Goal: Task Accomplishment & Management: Manage account settings

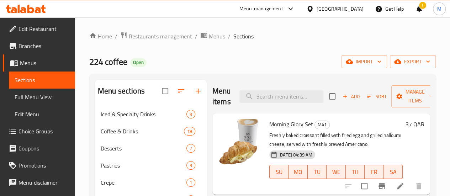
click at [167, 37] on span "Restaurants management" at bounding box center [160, 36] width 63 height 9
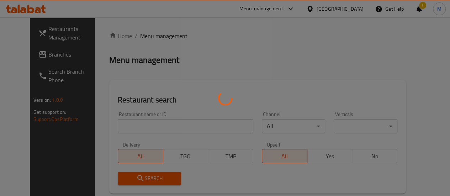
click at [111, 126] on div at bounding box center [225, 98] width 450 height 196
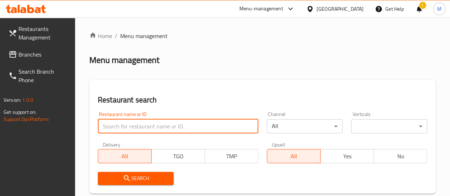
click at [119, 128] on input "search" at bounding box center [178, 126] width 161 height 14
type input "karachi biryani house"
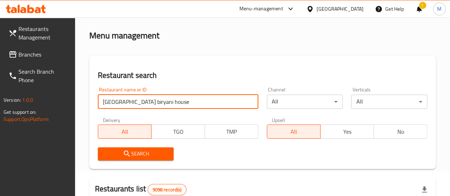
scroll to position [36, 0]
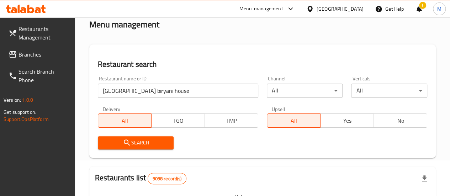
click at [138, 138] on button "Search" at bounding box center [136, 142] width 76 height 13
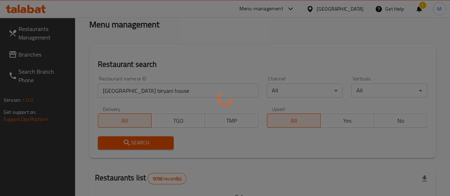
drag, startPoint x: 139, startPoint y: 139, endPoint x: 259, endPoint y: 127, distance: 120.5
click at [139, 139] on div at bounding box center [225, 98] width 450 height 196
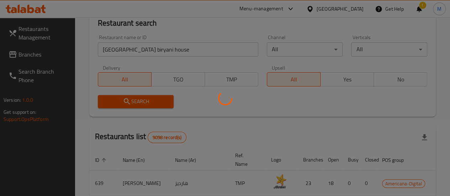
scroll to position [107, 0]
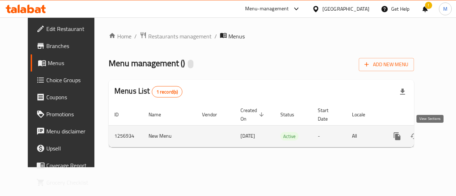
click at [444, 133] on icon "enhanced table" at bounding box center [448, 136] width 9 height 9
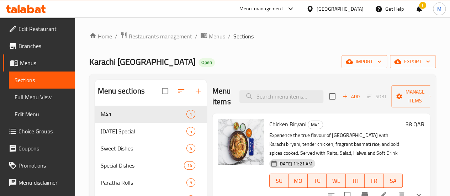
click at [254, 104] on div "Menu items Add Sort Manage items" at bounding box center [322, 97] width 218 height 34
click at [256, 94] on input "search" at bounding box center [282, 96] width 84 height 12
paste input "[PERSON_NAME]"
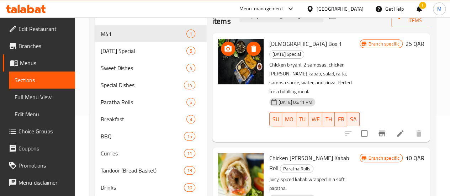
scroll to position [42, 0]
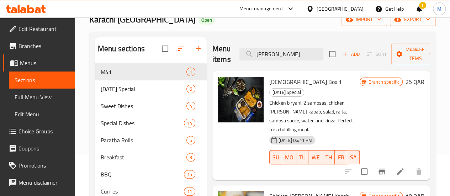
drag, startPoint x: 260, startPoint y: 55, endPoint x: 181, endPoint y: 62, distance: 79.3
click at [207, 62] on div "Menu items reshmi Add Sort Manage items Iftar Box 1 Ramadan Special Chicken bir…" at bounding box center [319, 137] width 224 height 200
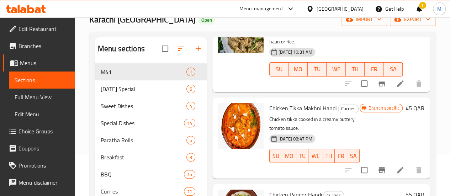
scroll to position [114, 0]
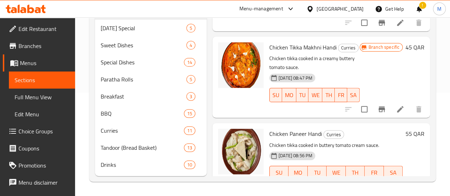
type input "handi"
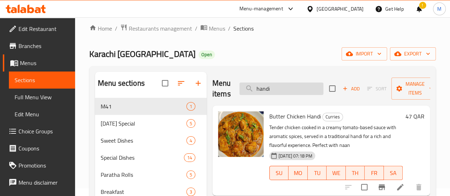
scroll to position [7, 0]
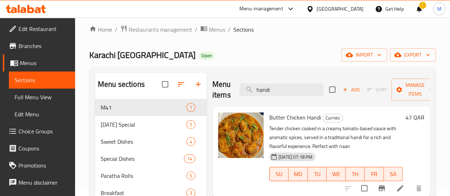
drag, startPoint x: 263, startPoint y: 87, endPoint x: 231, endPoint y: 83, distance: 31.9
click at [231, 83] on div "Menu items handi Add Sort Manage items" at bounding box center [322, 90] width 218 height 34
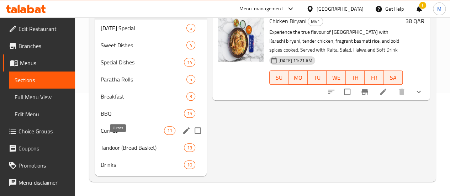
scroll to position [107, 0]
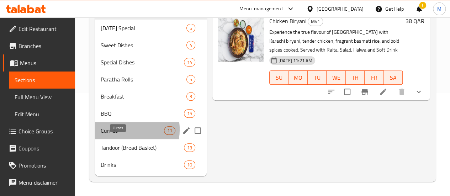
click at [114, 135] on span "Curries" at bounding box center [132, 130] width 63 height 9
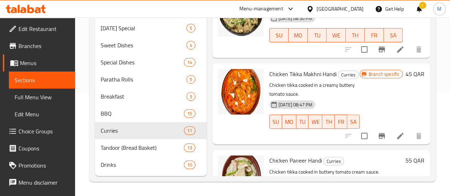
scroll to position [114, 0]
click at [269, 155] on span "Chicken Paneer Handi" at bounding box center [295, 160] width 53 height 11
drag, startPoint x: 249, startPoint y: 113, endPoint x: 275, endPoint y: 114, distance: 26.0
click at [290, 155] on span "Chicken Paneer Handi" at bounding box center [295, 160] width 53 height 11
copy span "Chicken Paneer Handi"
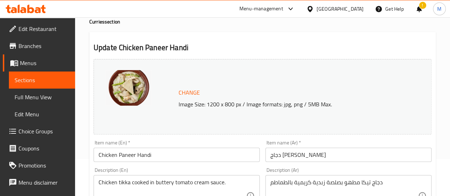
scroll to position [71, 0]
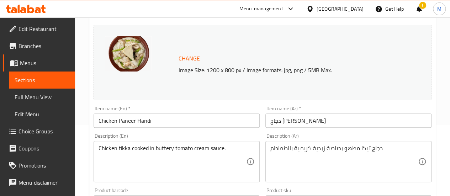
click at [118, 121] on input "Chicken Paneer Handi" at bounding box center [177, 121] width 166 height 14
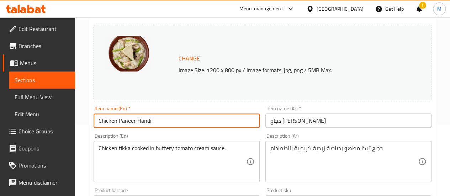
click at [136, 121] on input "Chicken Paneer Handi" at bounding box center [177, 121] width 166 height 14
drag, startPoint x: 183, startPoint y: 124, endPoint x: 88, endPoint y: 125, distance: 94.7
click at [88, 125] on div "Home / Restaurants management / Menus / Sections / item / update Curries sectio…" at bounding box center [262, 194] width 375 height 496
type input "Chicken Paneer [PERSON_NAME] Handi"
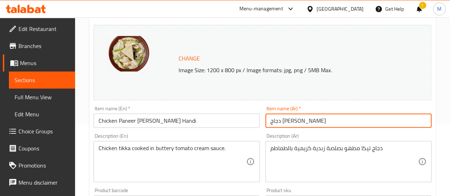
drag, startPoint x: 319, startPoint y: 118, endPoint x: 266, endPoint y: 103, distance: 55.2
click at [250, 112] on div "Change Image Size: 1200 x 800 px / Image formats: jpg, png / 5MB Max. Item name…" at bounding box center [263, 180] width 344 height 317
paste input "ريشمي"
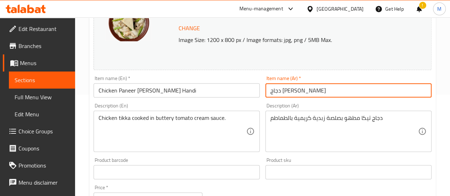
scroll to position [142, 0]
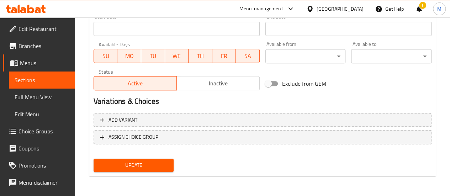
type input "دجاج بانير ريشمي هاندي"
click at [134, 165] on span "Update" at bounding box center [133, 165] width 69 height 9
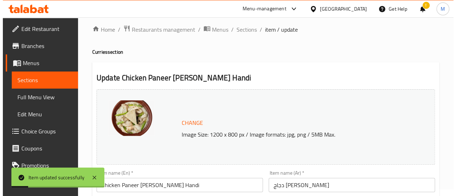
scroll to position [0, 0]
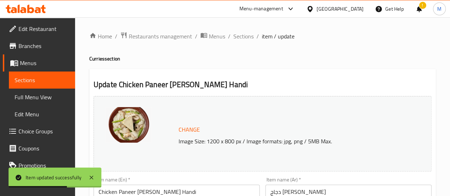
click at [133, 84] on h2 "Update Chicken Paneer Reshmi Handi" at bounding box center [263, 84] width 338 height 11
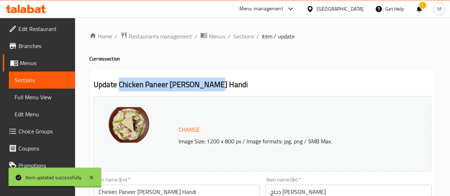
drag, startPoint x: 133, startPoint y: 84, endPoint x: 194, endPoint y: 85, distance: 61.2
click at [198, 87] on h2 "Update Chicken Paneer Reshmi Handi" at bounding box center [263, 84] width 338 height 11
copy h2 "Chicken Paneer [PERSON_NAME] Handi"
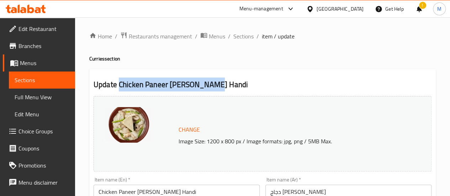
drag, startPoint x: 241, startPoint y: 37, endPoint x: 225, endPoint y: 48, distance: 19.7
click at [241, 37] on span "Sections" at bounding box center [244, 36] width 20 height 9
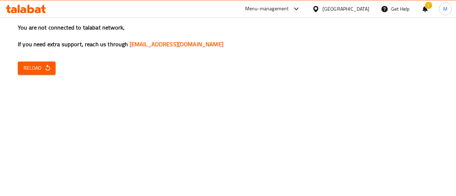
click at [44, 68] on icon "button" at bounding box center [47, 67] width 7 height 7
click at [44, 61] on div "You are not connected to talabat network, If you need extra support, reach us t…" at bounding box center [228, 98] width 456 height 196
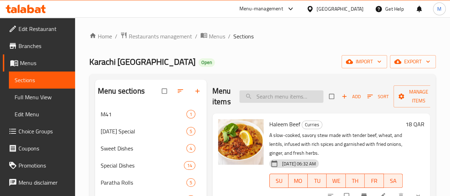
click at [247, 99] on input "search" at bounding box center [282, 96] width 84 height 12
paste input "Chicken shinwari karahi"
type input "Chicken shinwari karahi"
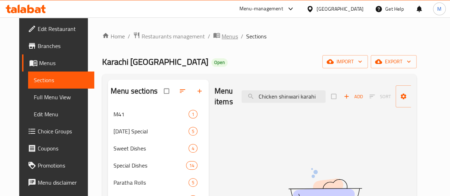
click at [222, 38] on span "Menus" at bounding box center [230, 36] width 16 height 9
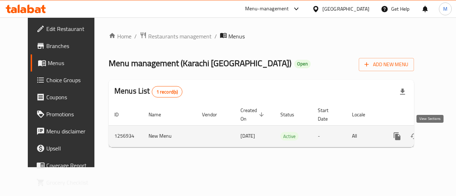
click at [444, 136] on icon "enhanced table" at bounding box center [448, 136] width 9 height 9
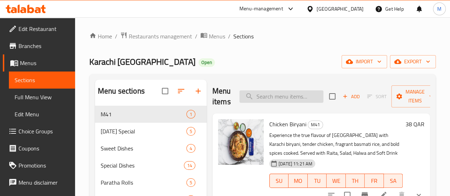
click at [278, 99] on input "search" at bounding box center [282, 96] width 84 height 12
paste input "Chicken shinwari karahi"
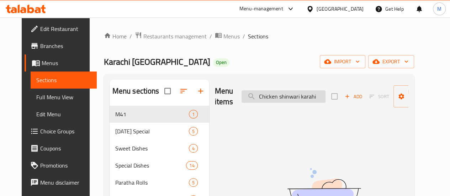
click at [256, 97] on input "Chicken shinwari karahi" at bounding box center [284, 96] width 84 height 12
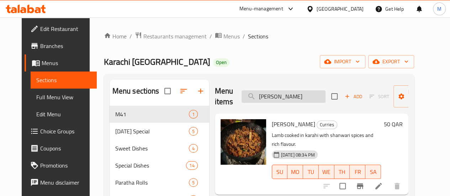
click at [274, 96] on input "[PERSON_NAME]" at bounding box center [284, 96] width 84 height 12
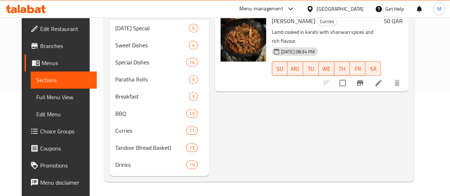
scroll to position [114, 0]
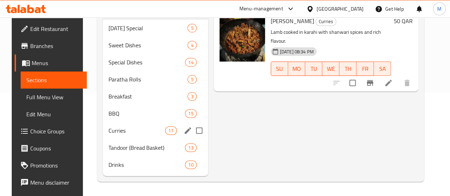
type input "shinwari"
click at [111, 132] on span "Curries" at bounding box center [137, 130] width 57 height 9
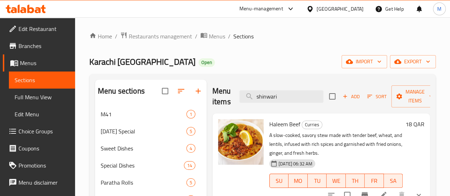
drag, startPoint x: 267, startPoint y: 96, endPoint x: 225, endPoint y: 99, distance: 42.8
click at [225, 99] on div "Menu items shinwari Add Sort Manage items" at bounding box center [322, 97] width 218 height 34
click at [256, 91] on input "search" at bounding box center [282, 96] width 84 height 12
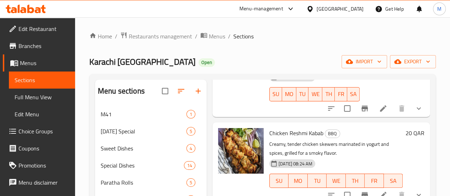
scroll to position [214, 0]
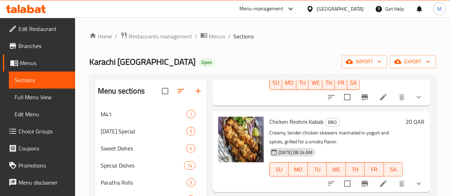
click at [269, 116] on span "Chicken Reshmi Kabab" at bounding box center [296, 121] width 54 height 11
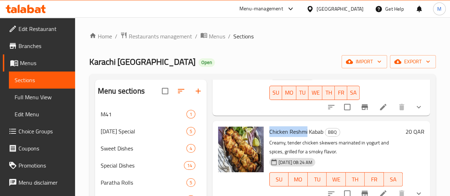
scroll to position [194, 0]
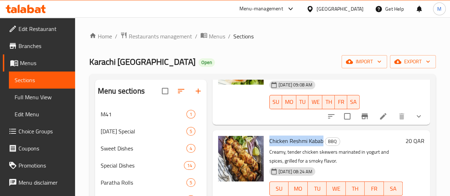
drag, startPoint x: 248, startPoint y: 84, endPoint x: 290, endPoint y: 100, distance: 45.2
click at [290, 136] on span "Chicken Reshmi Kabab" at bounding box center [296, 141] width 54 height 11
copy span "Chicken Reshmi Kabab"
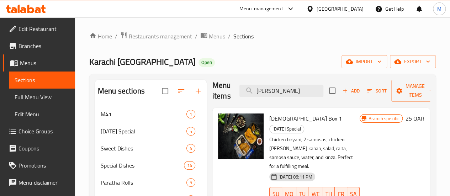
scroll to position [0, 0]
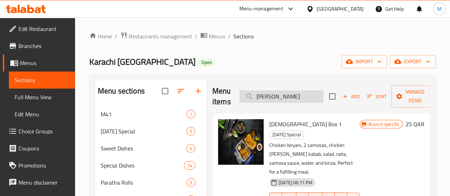
drag, startPoint x: 268, startPoint y: 99, endPoint x: 234, endPoint y: 97, distance: 34.2
click at [240, 97] on input "[PERSON_NAME]" at bounding box center [282, 96] width 84 height 12
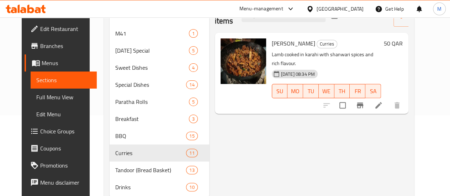
scroll to position [42, 0]
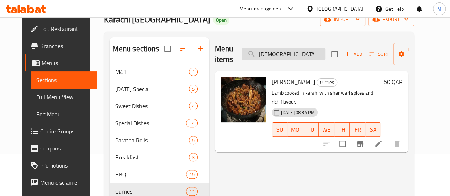
type input "shin"
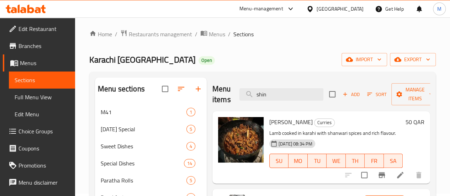
scroll to position [0, 0]
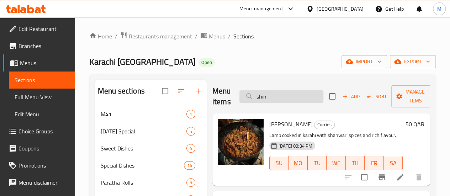
drag, startPoint x: 255, startPoint y: 99, endPoint x: 243, endPoint y: 100, distance: 11.9
click at [243, 100] on input "shin" at bounding box center [282, 96] width 84 height 12
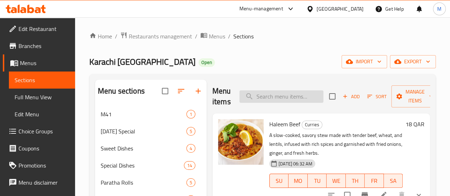
click at [267, 98] on input "search" at bounding box center [282, 96] width 84 height 12
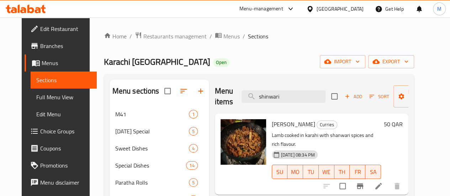
type input "shinwari"
click at [383, 182] on icon at bounding box center [378, 186] width 9 height 9
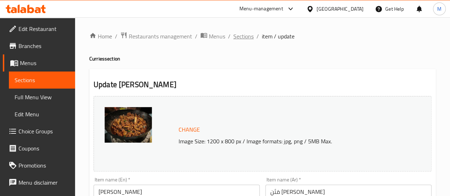
click at [243, 37] on span "Sections" at bounding box center [244, 36] width 20 height 9
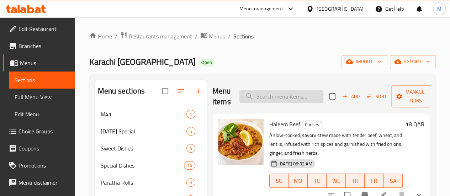
click at [265, 100] on input "search" at bounding box center [282, 96] width 84 height 12
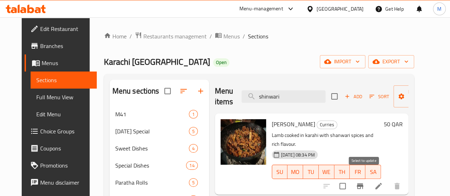
type input "shinwari"
click at [350, 180] on input "checkbox" at bounding box center [342, 186] width 15 height 15
checkbox input "true"
click at [350, 179] on input "checkbox" at bounding box center [342, 186] width 15 height 15
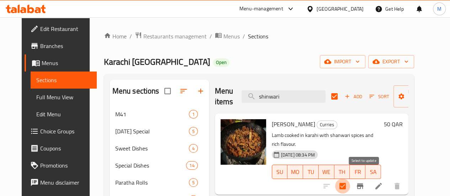
checkbox input "false"
click at [399, 88] on span "Manage items" at bounding box center [417, 97] width 36 height 18
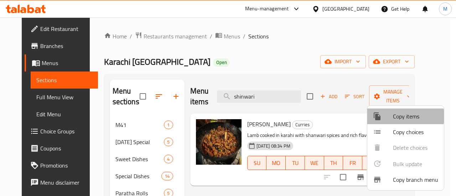
click at [394, 116] on span "Copy items" at bounding box center [415, 116] width 45 height 9
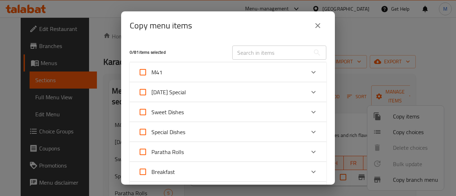
click at [273, 55] on input "text" at bounding box center [271, 53] width 78 height 14
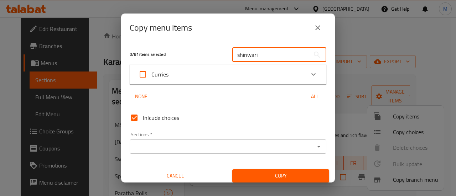
type input "shinwari"
click at [283, 73] on div "Curries" at bounding box center [221, 74] width 167 height 17
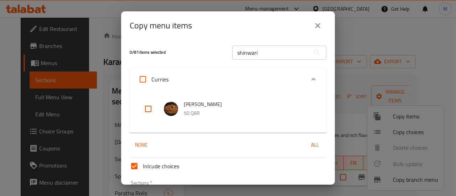
click at [151, 110] on input "checkbox" at bounding box center [148, 108] width 17 height 17
checkbox input "true"
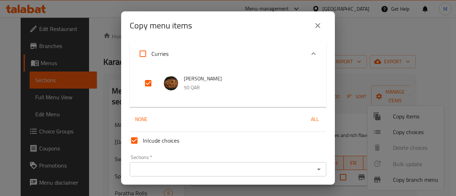
scroll to position [51, 0]
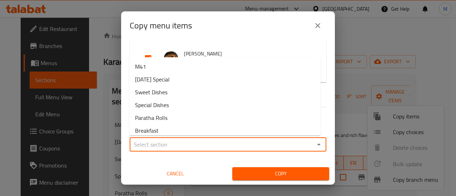
click at [167, 145] on input "Sections   *" at bounding box center [222, 145] width 180 height 10
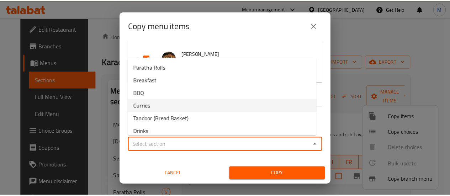
scroll to position [55, 0]
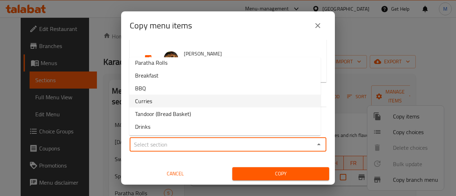
click at [159, 98] on li "Curries" at bounding box center [224, 101] width 191 height 13
type input "Curries"
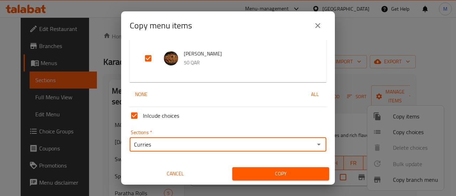
click at [258, 173] on span "Copy" at bounding box center [280, 173] width 85 height 9
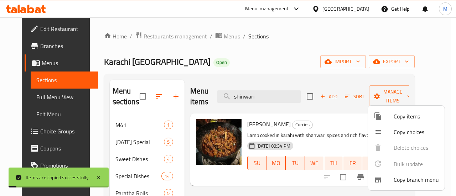
click at [324, 84] on div at bounding box center [228, 98] width 456 height 196
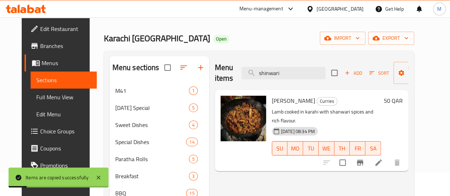
scroll to position [0, 0]
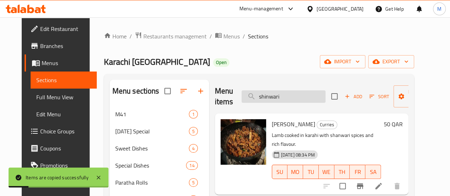
click at [273, 100] on input "shinwari" at bounding box center [284, 96] width 84 height 12
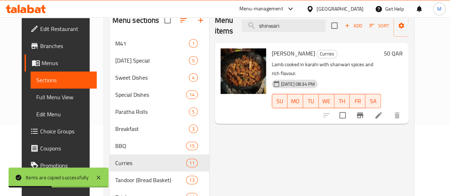
scroll to position [71, 0]
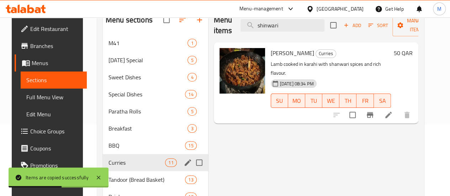
click at [121, 154] on div "BBQ 15" at bounding box center [155, 145] width 105 height 17
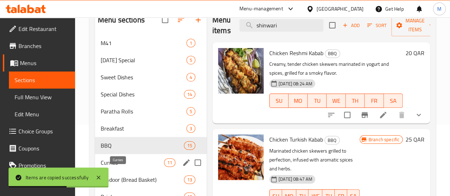
click at [120, 167] on span "Curries" at bounding box center [132, 162] width 63 height 9
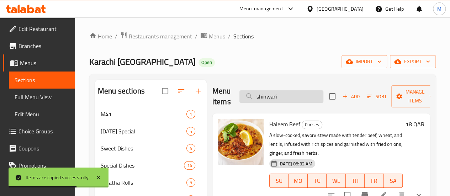
click at [276, 101] on input "shinwari" at bounding box center [282, 96] width 84 height 12
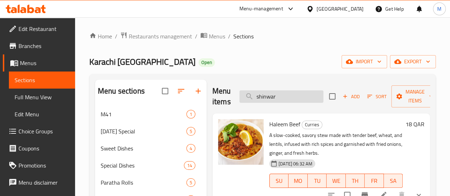
type input "shinwari"
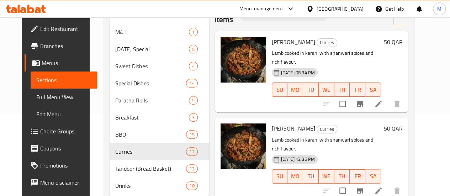
scroll to position [71, 0]
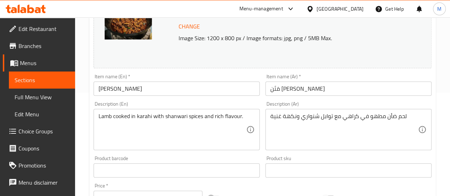
scroll to position [107, 0]
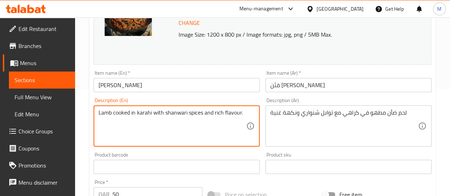
click at [103, 114] on textarea "Lamb cooked in karahi with shanwari spices and rich flavour." at bounding box center [173, 126] width 148 height 34
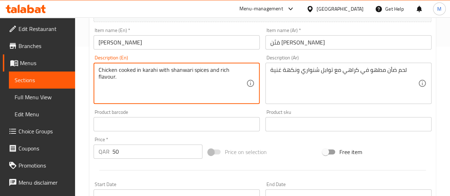
scroll to position [139, 0]
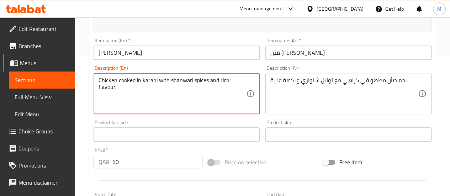
drag, startPoint x: 127, startPoint y: 90, endPoint x: 99, endPoint y: 82, distance: 29.4
click at [99, 82] on textarea "Chicken cooked in karahi with shanwari spices and rich flavour." at bounding box center [173, 94] width 148 height 34
type textarea "Chicken cooked in karahi with shanwari spices and rich flavour."
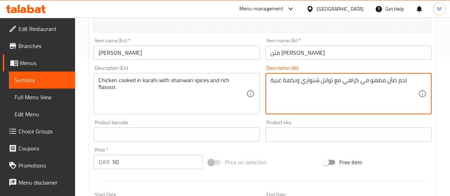
click at [285, 81] on textarea "لحم ضأن مطهو في كراهي مع توابل شنواري ونكهة غنية" at bounding box center [345, 94] width 148 height 34
paste textarea "دجاج مطبوخ في الكاري مع بهارات الشنواري ونكهة غنية."
type textarea "دجاج مطبوخ في الكاري مع بهارات الشنواري ونكهة غنية."
click at [261, 120] on div "Product barcode Product barcode" at bounding box center [177, 130] width 172 height 27
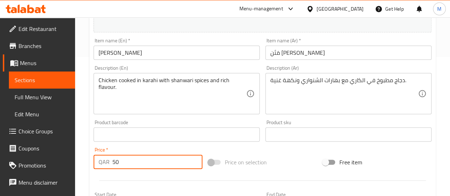
drag, startPoint x: 134, startPoint y: 158, endPoint x: 104, endPoint y: 162, distance: 29.9
click at [104, 162] on div "QAR 50 Price *" at bounding box center [148, 162] width 109 height 14
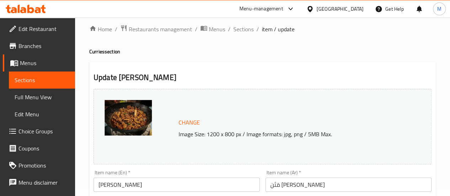
scroll to position [0, 0]
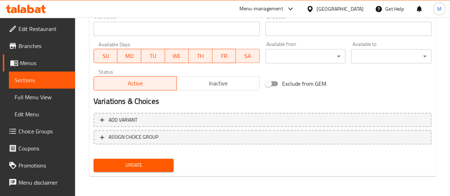
type input "35"
click at [150, 162] on span "Update" at bounding box center [133, 165] width 69 height 9
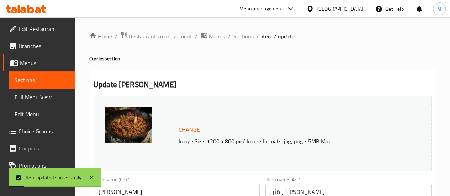
click at [237, 41] on span "Sections" at bounding box center [244, 36] width 20 height 9
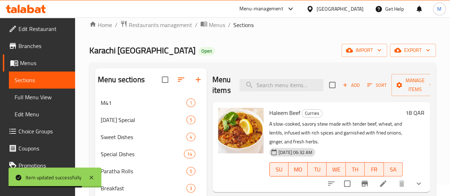
scroll to position [7, 0]
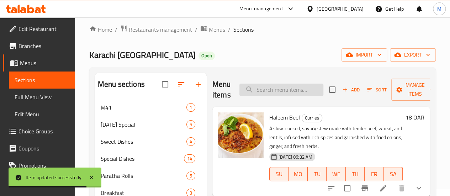
click at [257, 93] on input "search" at bounding box center [282, 90] width 84 height 12
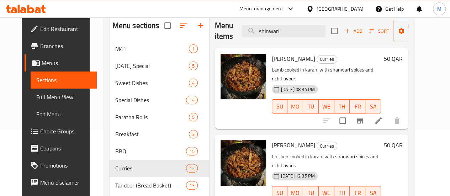
scroll to position [107, 0]
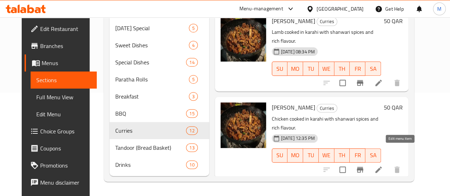
type input "shinwari"
click at [389, 163] on li at bounding box center [379, 169] width 20 height 13
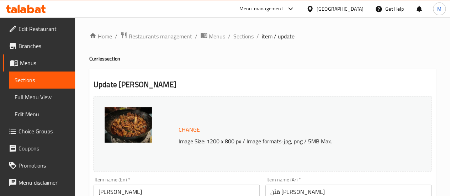
click at [239, 38] on span "Sections" at bounding box center [244, 36] width 20 height 9
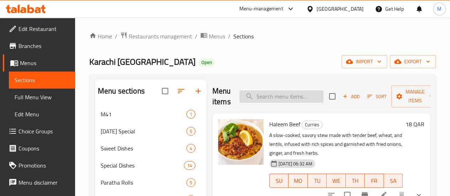
click at [276, 98] on input "search" at bounding box center [282, 96] width 84 height 12
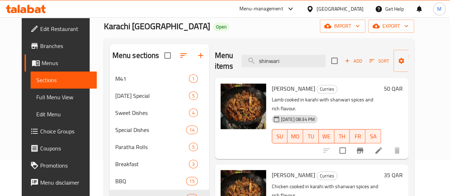
scroll to position [71, 0]
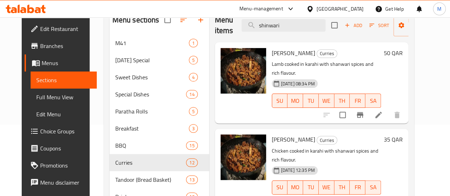
type input "shinwari"
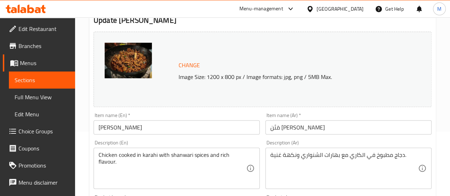
scroll to position [71, 0]
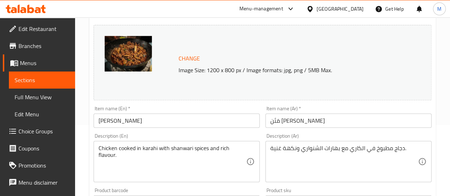
click at [105, 119] on input "[PERSON_NAME]" at bounding box center [177, 121] width 166 height 14
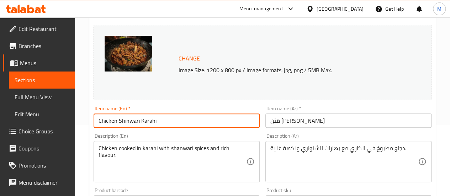
type input "Chicken Shinwari Karahi"
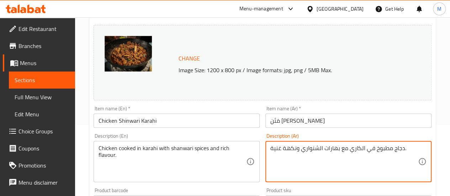
click at [399, 151] on textarea "دجاج مطبوخ في الكاري مع بهارات الشنواري ونكهة غنية." at bounding box center [345, 162] width 148 height 34
click at [313, 121] on input "مَتَن [PERSON_NAME]" at bounding box center [349, 121] width 166 height 14
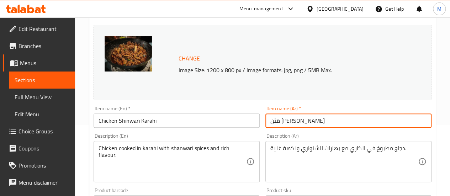
click at [313, 121] on input "مَتَن [PERSON_NAME]" at bounding box center [349, 121] width 166 height 14
paste input "دجاج"
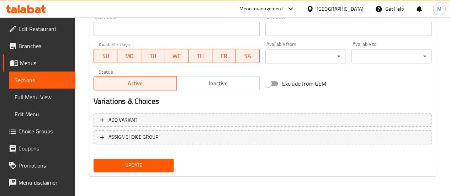
type input "دجاج شنواري كَراهي"
click at [145, 163] on span "Update" at bounding box center [133, 165] width 69 height 9
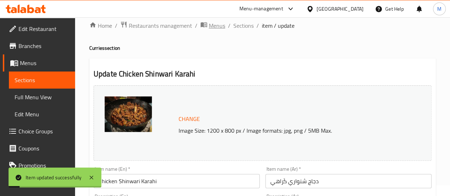
scroll to position [0, 0]
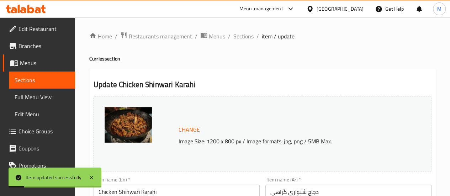
drag, startPoint x: 246, startPoint y: 38, endPoint x: 248, endPoint y: 46, distance: 8.0
click at [246, 38] on span "Sections" at bounding box center [244, 36] width 20 height 9
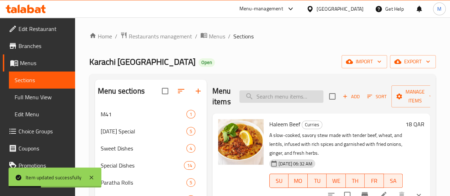
click at [258, 93] on input "search" at bounding box center [282, 96] width 84 height 12
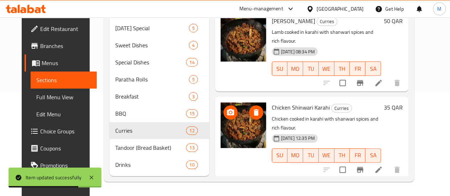
scroll to position [114, 0]
type input "shinwari"
click at [227, 109] on icon "upload picture" at bounding box center [230, 112] width 7 height 6
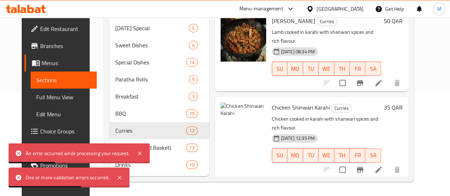
click at [389, 163] on li at bounding box center [379, 169] width 20 height 13
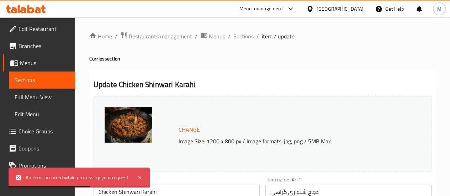
click at [248, 39] on span "Sections" at bounding box center [244, 36] width 20 height 9
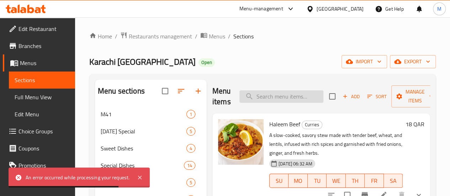
click at [271, 100] on input "search" at bounding box center [282, 96] width 84 height 12
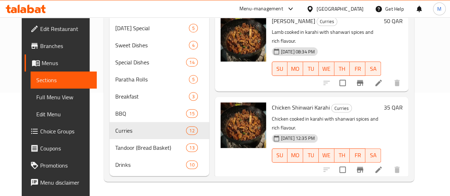
scroll to position [107, 0]
type input "shinwari"
click at [227, 109] on icon "upload picture" at bounding box center [230, 112] width 7 height 6
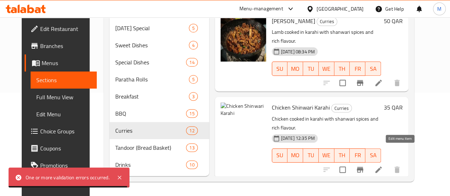
click at [382, 167] on icon at bounding box center [379, 170] width 6 height 6
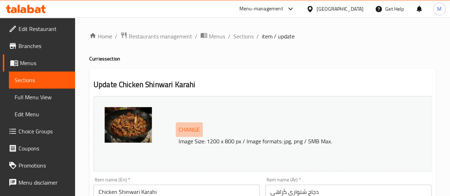
click at [187, 128] on span "Change" at bounding box center [189, 130] width 21 height 10
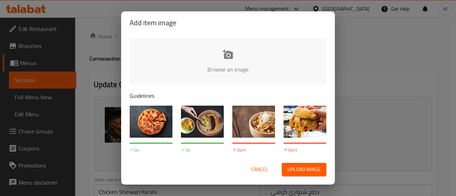
type input "C:\fakepath\Chicken Shinwari_imgupscaler.ai_Upscaler_2K.png"
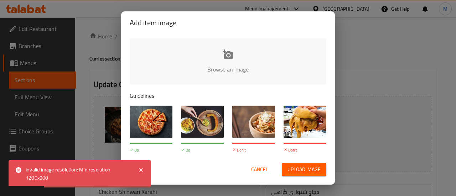
click at [260, 169] on span "Cancel" at bounding box center [259, 169] width 17 height 9
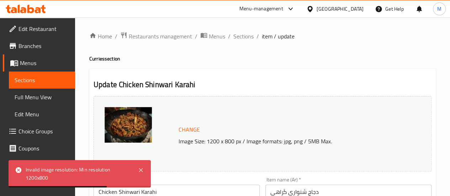
click at [190, 133] on span "Change" at bounding box center [189, 130] width 21 height 10
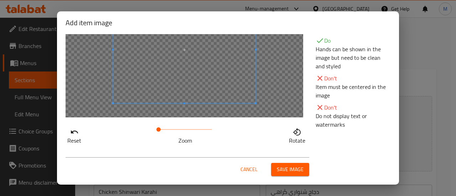
scroll to position [21, 0]
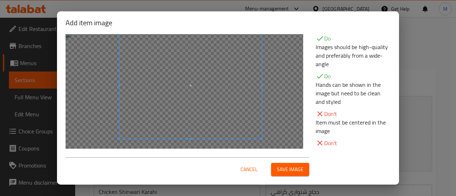
click at [217, 105] on span at bounding box center [190, 85] width 142 height 107
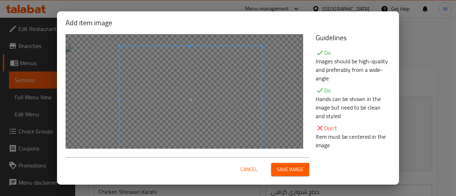
scroll to position [0, 0]
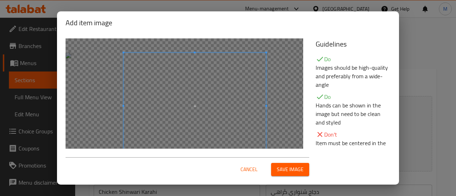
click at [222, 83] on span at bounding box center [195, 106] width 142 height 107
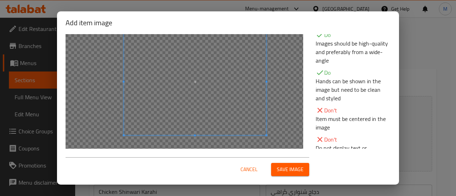
scroll to position [36, 0]
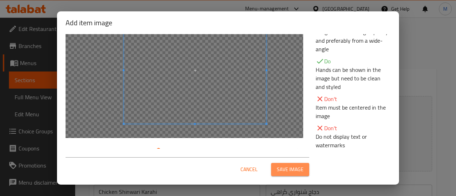
click at [291, 171] on span "Save image" at bounding box center [290, 169] width 27 height 9
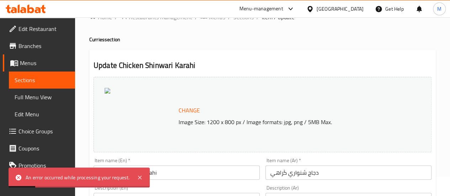
scroll to position [0, 0]
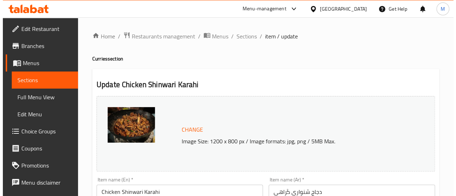
scroll to position [71, 0]
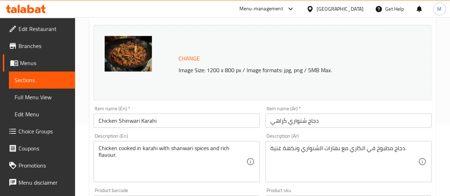
click at [127, 50] on img at bounding box center [128, 54] width 47 height 36
click at [192, 59] on span "Change" at bounding box center [189, 58] width 21 height 10
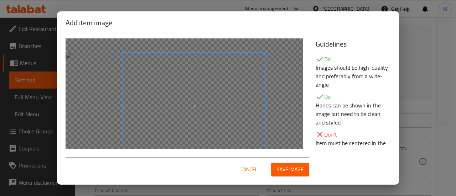
click at [235, 108] on span at bounding box center [194, 106] width 142 height 107
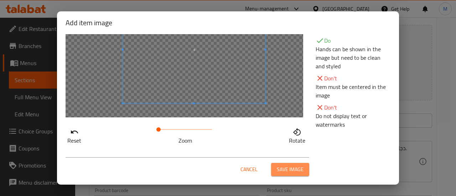
click at [294, 167] on span "Save image" at bounding box center [290, 169] width 27 height 9
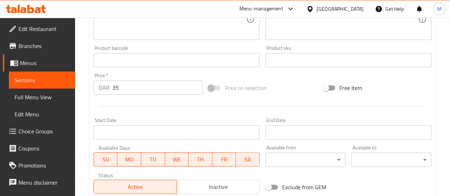
scroll to position [317, 0]
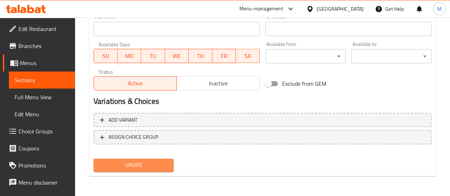
click at [125, 164] on span "Update" at bounding box center [133, 165] width 69 height 9
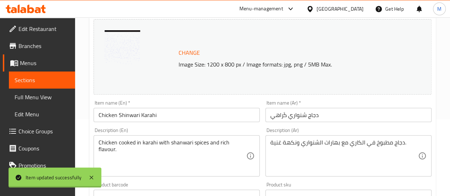
scroll to position [0, 0]
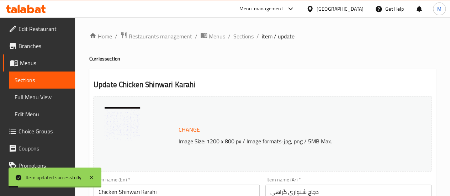
click at [237, 35] on span "Sections" at bounding box center [244, 36] width 20 height 9
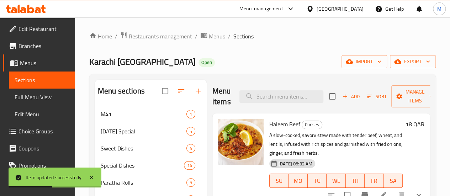
click at [248, 103] on div "Menu items Add Sort Manage items" at bounding box center [322, 97] width 218 height 34
click at [255, 93] on input "search" at bounding box center [282, 96] width 84 height 12
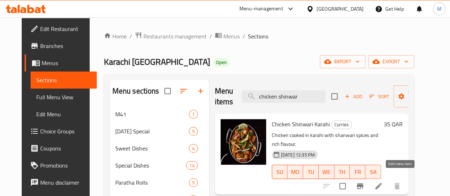
type input "chicken shinwar"
click at [383, 182] on icon at bounding box center [378, 186] width 9 height 9
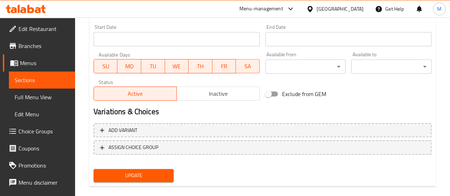
scroll to position [317, 0]
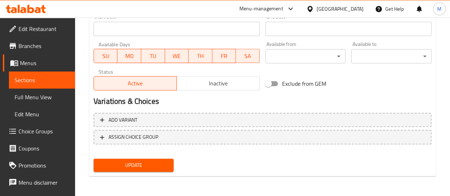
click at [32, 133] on span "Choice Groups" at bounding box center [44, 131] width 51 height 9
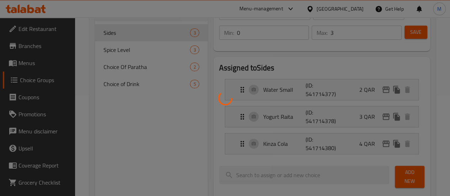
scroll to position [30, 0]
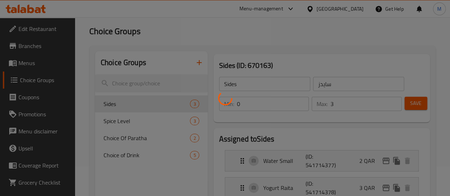
click at [169, 62] on div at bounding box center [225, 98] width 450 height 196
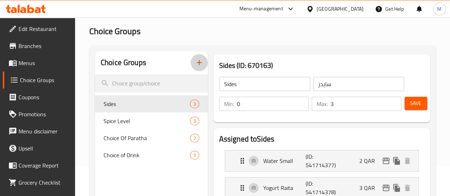
click at [195, 62] on icon "button" at bounding box center [199, 62] width 9 height 9
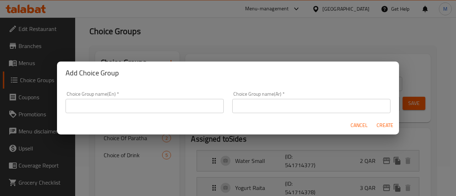
click at [126, 112] on input "text" at bounding box center [144, 106] width 158 height 14
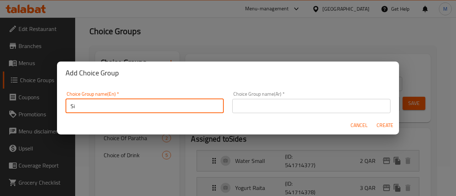
type input "S"
type input "Weight"
click at [240, 109] on input "text" at bounding box center [311, 106] width 158 height 14
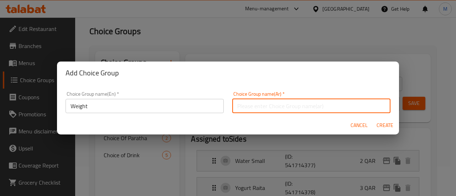
paste input "وزن"
type input "وزن"
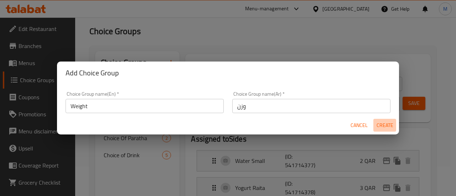
click at [384, 124] on span "Create" at bounding box center [384, 125] width 17 height 9
type input "Weight"
type input "وزن"
type input "0"
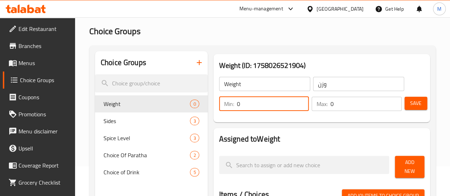
drag, startPoint x: 224, startPoint y: 103, endPoint x: 209, endPoint y: 104, distance: 15.8
click at [219, 104] on div "Min: 0 ​" at bounding box center [264, 104] width 90 height 14
type input "1"
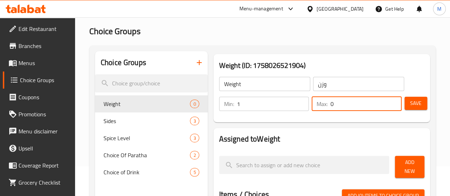
drag, startPoint x: 328, startPoint y: 101, endPoint x: 315, endPoint y: 102, distance: 12.5
click at [331, 103] on input "0" at bounding box center [366, 104] width 71 height 14
drag, startPoint x: 322, startPoint y: 105, endPoint x: 309, endPoint y: 106, distance: 12.9
click at [312, 106] on div "Max: 0 ​" at bounding box center [357, 104] width 90 height 14
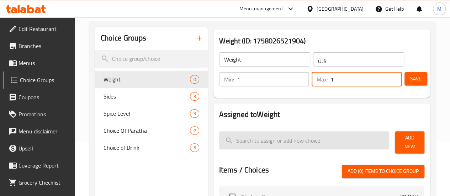
scroll to position [65, 0]
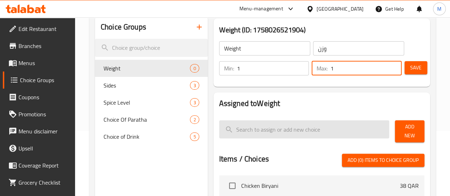
type input "1"
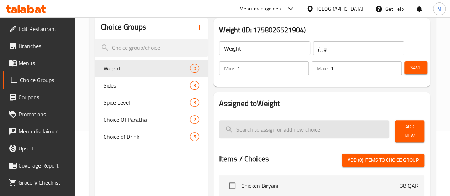
click at [251, 126] on input "search" at bounding box center [304, 129] width 171 height 18
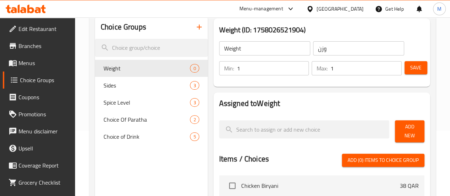
drag, startPoint x: 417, startPoint y: 126, endPoint x: 413, endPoint y: 127, distance: 4.3
click at [416, 126] on span "Add New" at bounding box center [410, 131] width 18 height 18
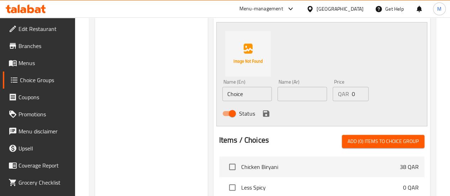
scroll to position [208, 0]
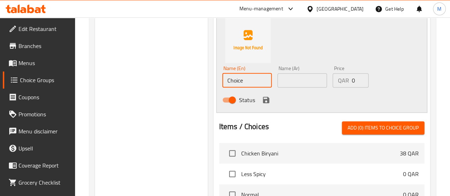
drag, startPoint x: 217, startPoint y: 78, endPoint x: 192, endPoint y: 78, distance: 24.6
click at [220, 78] on div "Name (En) Choice Name (En)" at bounding box center [247, 76] width 55 height 27
drag, startPoint x: 223, startPoint y: 79, endPoint x: 200, endPoint y: 79, distance: 23.1
click at [222, 79] on input "1/2 KG" at bounding box center [246, 80] width 49 height 14
type input "1/2 KG"
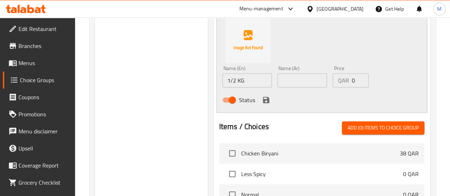
click at [275, 81] on div "Name (Ar) Name (Ar)" at bounding box center [302, 76] width 55 height 27
click at [278, 73] on input "text" at bounding box center [302, 80] width 49 height 14
paste input "نصف كجم"
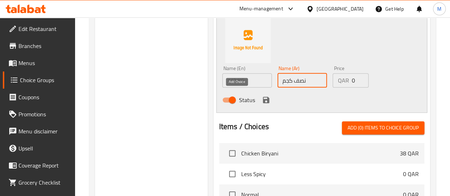
type input "نصف كجم"
click at [263, 97] on icon "save" at bounding box center [266, 100] width 6 height 6
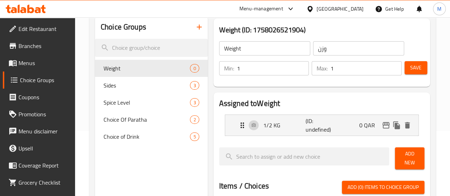
click at [403, 159] on span "Add New" at bounding box center [410, 159] width 18 height 18
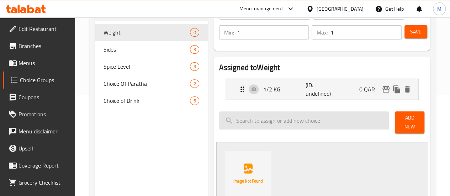
scroll to position [136, 0]
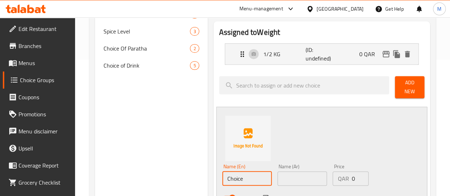
drag, startPoint x: 214, startPoint y: 175, endPoint x: 192, endPoint y: 176, distance: 22.8
click at [220, 176] on div "Name (En) Choice Name (En)" at bounding box center [247, 174] width 55 height 27
drag, startPoint x: 217, startPoint y: 174, endPoint x: 192, endPoint y: 174, distance: 24.6
click at [220, 174] on div "Name (En) 1 KG Name (En)" at bounding box center [247, 174] width 55 height 27
type input "1 KG"
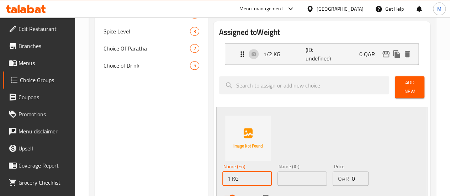
click at [278, 175] on input "text" at bounding box center [302, 179] width 49 height 14
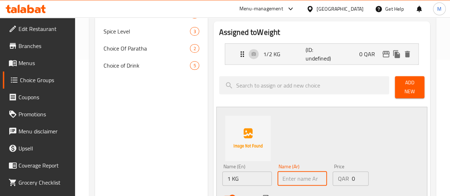
paste input "1 كجم"
type input "1 كجم"
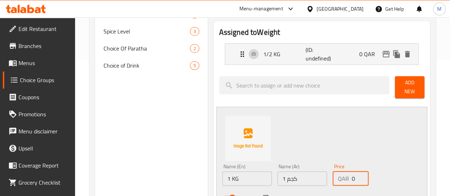
drag, startPoint x: 345, startPoint y: 175, endPoint x: 336, endPoint y: 175, distance: 8.9
click at [336, 175] on div "QAR 0 Price" at bounding box center [351, 179] width 36 height 14
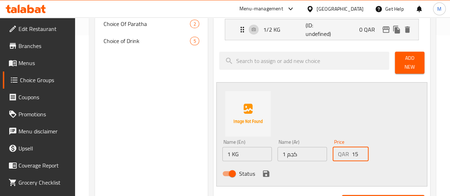
scroll to position [172, 0]
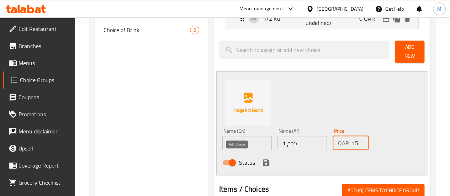
type input "15"
click at [263, 159] on icon "save" at bounding box center [266, 162] width 6 height 6
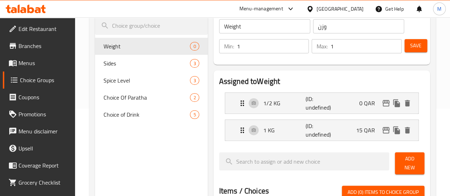
scroll to position [65, 0]
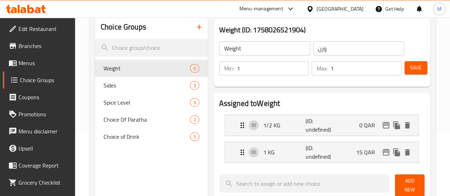
click at [414, 65] on span "Save" at bounding box center [415, 67] width 11 height 9
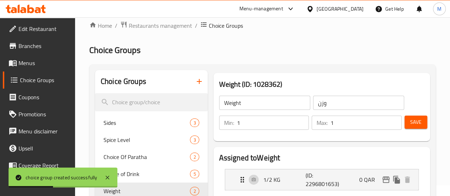
scroll to position [0, 0]
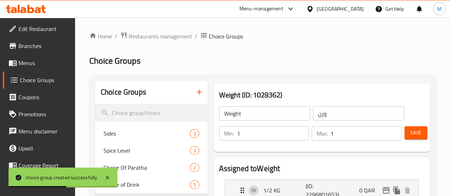
click at [41, 60] on span "Menus" at bounding box center [44, 63] width 51 height 9
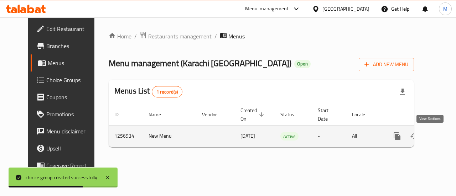
click at [444, 132] on icon "enhanced table" at bounding box center [448, 136] width 9 height 9
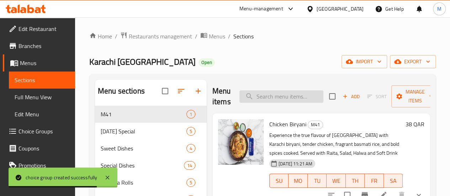
click at [264, 99] on input "search" at bounding box center [282, 96] width 84 height 12
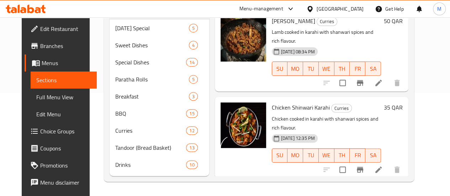
scroll to position [114, 0]
type input "shinwari"
click at [383, 166] on icon at bounding box center [378, 170] width 9 height 9
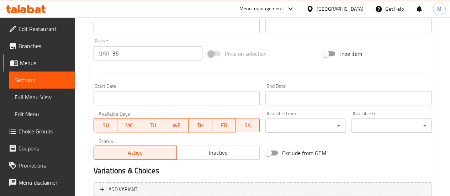
scroll to position [285, 0]
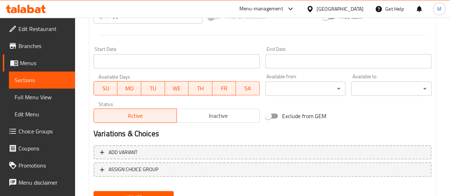
click at [123, 160] on div "Add variant ASSIGN CHOICE GROUP" at bounding box center [263, 165] width 344 height 46
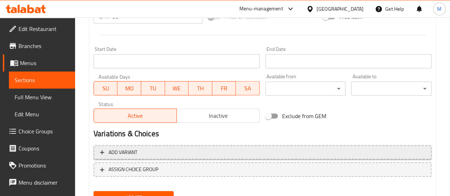
click at [147, 150] on span "Add variant" at bounding box center [262, 152] width 325 height 9
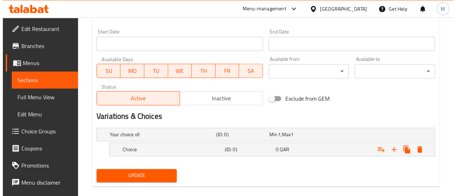
scroll to position [312, 0]
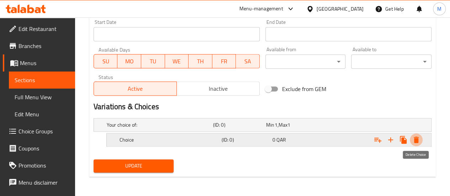
click at [421, 139] on button "Expand" at bounding box center [416, 139] width 13 height 13
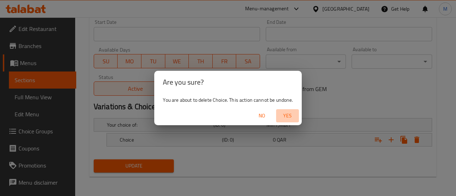
click at [286, 116] on span "Yes" at bounding box center [287, 115] width 17 height 9
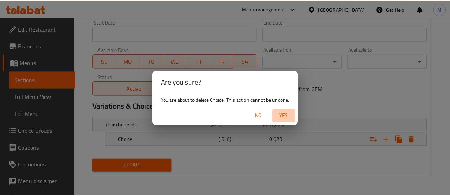
scroll to position [310, 0]
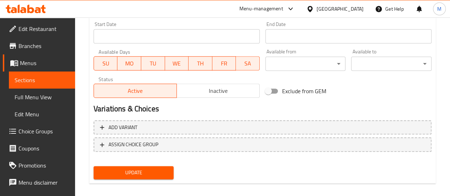
click at [162, 153] on div "Add variant ASSIGN CHOICE GROUP" at bounding box center [263, 140] width 344 height 46
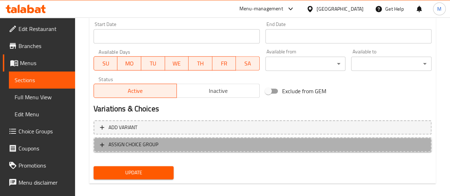
click at [170, 142] on span "ASSIGN CHOICE GROUP" at bounding box center [262, 144] width 325 height 9
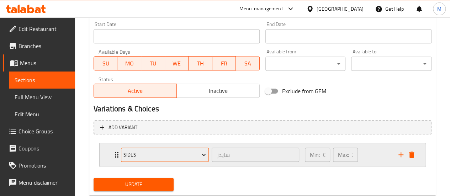
click at [147, 156] on span "Sides" at bounding box center [165, 155] width 83 height 9
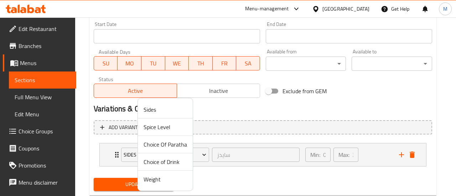
click at [153, 176] on span "Weight" at bounding box center [164, 179] width 43 height 9
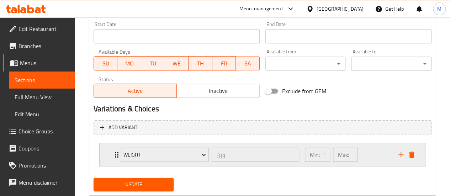
click at [373, 159] on div "Min: 1 ​ Max: 1 ​" at bounding box center [348, 154] width 94 height 23
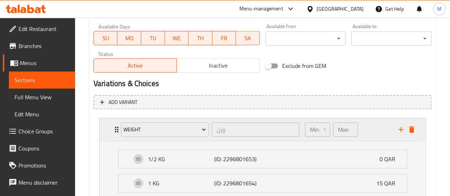
scroll to position [381, 0]
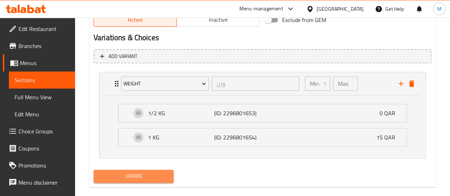
click at [151, 178] on span "Update" at bounding box center [133, 176] width 69 height 9
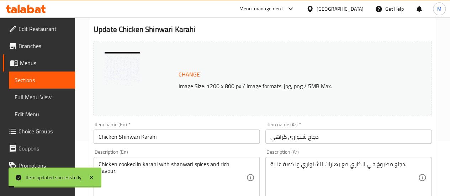
scroll to position [0, 0]
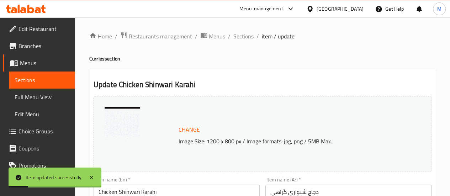
click at [129, 82] on h2 "Update Chicken Shinwari Karahi" at bounding box center [263, 84] width 338 height 11
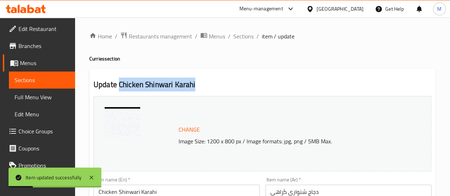
drag, startPoint x: 129, startPoint y: 82, endPoint x: 184, endPoint y: 84, distance: 55.2
click at [184, 84] on h2 "Update Chicken Shinwari Karahi" at bounding box center [263, 84] width 338 height 11
copy h2 "Chicken Shinwari Karahi"
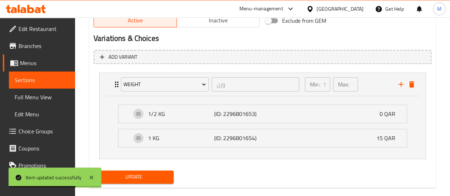
scroll to position [391, 0]
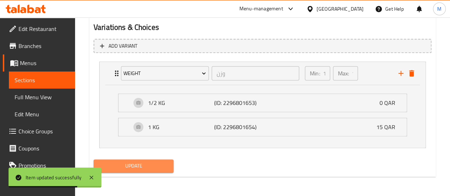
click at [154, 166] on span "Update" at bounding box center [133, 166] width 69 height 9
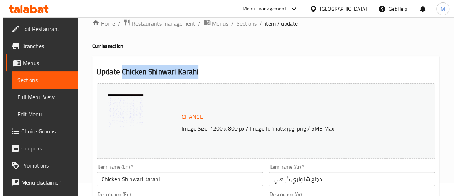
scroll to position [0, 0]
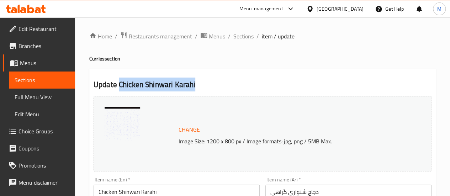
click at [245, 35] on span "Sections" at bounding box center [244, 36] width 20 height 9
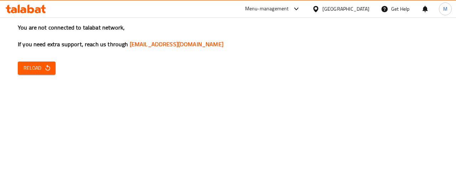
click at [29, 71] on span "Reload" at bounding box center [36, 68] width 26 height 9
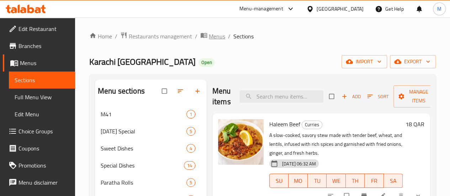
click at [211, 38] on span "Menus" at bounding box center [217, 36] width 16 height 9
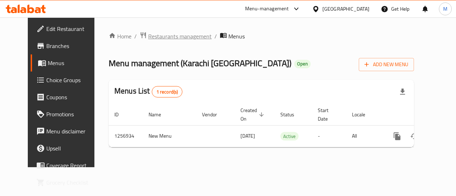
click at [160, 35] on span "Restaurants management" at bounding box center [179, 36] width 63 height 9
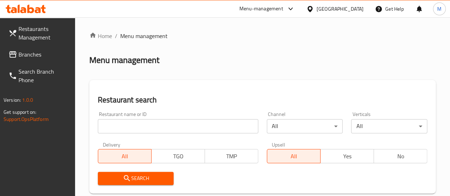
click at [141, 127] on div at bounding box center [225, 98] width 450 height 196
click at [125, 127] on input "search" at bounding box center [178, 126] width 161 height 14
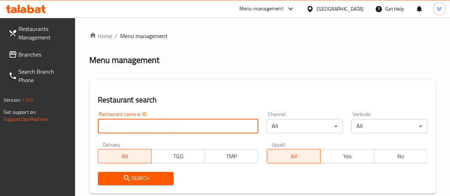
paste input "Kebab Ala Keyfek"
type input "Kebab Ala Keyfek"
click button "Search" at bounding box center [136, 178] width 76 height 13
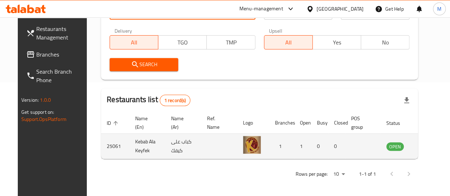
scroll to position [115, 0]
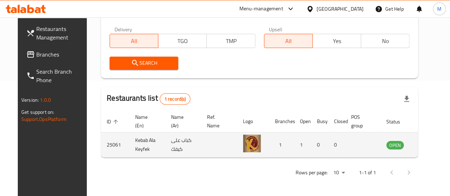
click at [429, 142] on link "enhanced table" at bounding box center [430, 145] width 13 height 9
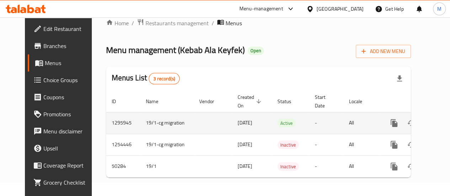
scroll to position [19, 0]
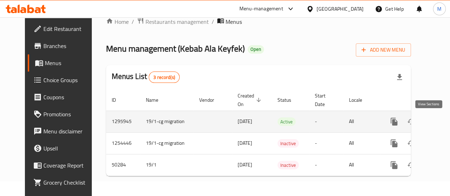
click at [441, 117] on icon "enhanced table" at bounding box center [445, 121] width 9 height 9
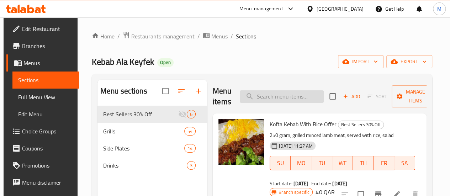
click at [263, 93] on input "search" at bounding box center [282, 96] width 84 height 12
paste input "Kebab Ala Keyfek"
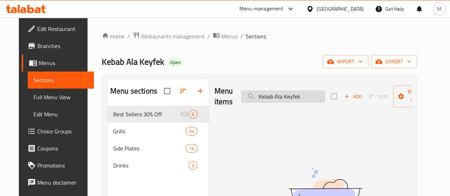
drag, startPoint x: 278, startPoint y: 100, endPoint x: 231, endPoint y: 100, distance: 46.3
click at [241, 100] on input "Kebab Ala Keyfek" at bounding box center [283, 96] width 84 height 12
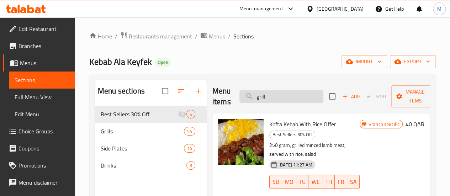
drag, startPoint x: 247, startPoint y: 99, endPoint x: 236, endPoint y: 103, distance: 11.4
click at [240, 101] on input "grill" at bounding box center [282, 96] width 84 height 12
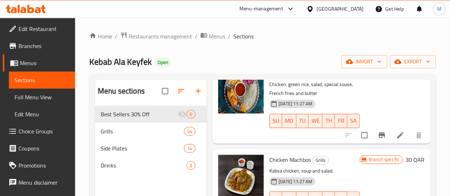
scroll to position [1210, 0]
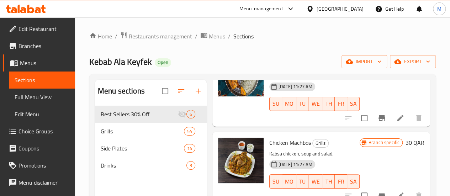
drag, startPoint x: 245, startPoint y: 111, endPoint x: 277, endPoint y: 111, distance: 31.7
copy span "1Kg Grilled Chicken"
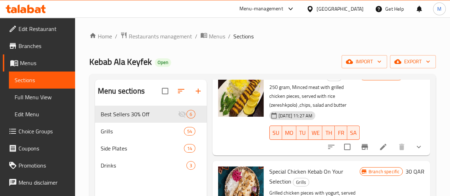
scroll to position [0, 0]
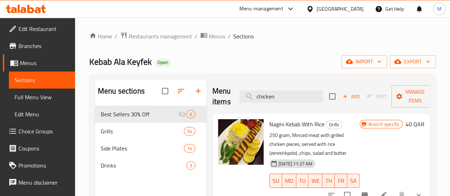
drag, startPoint x: 269, startPoint y: 94, endPoint x: 212, endPoint y: 94, distance: 57.7
click at [213, 94] on div "Menu items chicken Add Sort Manage items" at bounding box center [322, 97] width 218 height 34
paste input "500gram chicken grills"
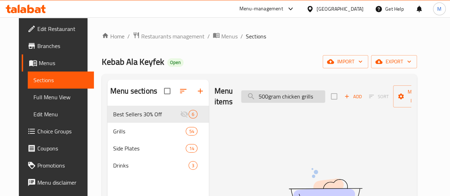
click at [252, 100] on input "500gram chicken grills" at bounding box center [283, 96] width 84 height 12
click at [256, 100] on input "500gram chicken grills" at bounding box center [283, 96] width 84 height 12
click at [258, 98] on input "500gram chicken grills" at bounding box center [283, 96] width 84 height 12
drag, startPoint x: 258, startPoint y: 98, endPoint x: 222, endPoint y: 96, distance: 36.4
click at [222, 96] on div "Menu items 500gram chicken grills Add Sort Manage items" at bounding box center [313, 97] width 197 height 34
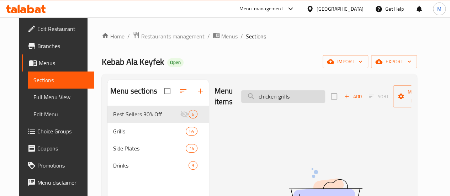
click at [285, 96] on input "chicken grills" at bounding box center [283, 96] width 84 height 12
drag, startPoint x: 282, startPoint y: 96, endPoint x: 241, endPoint y: 100, distance: 40.5
click at [241, 100] on input "chicken grill" at bounding box center [283, 96] width 84 height 12
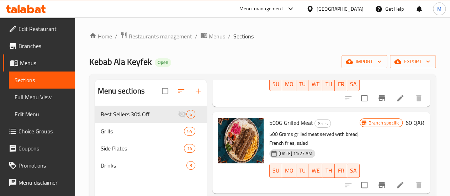
scroll to position [178, 0]
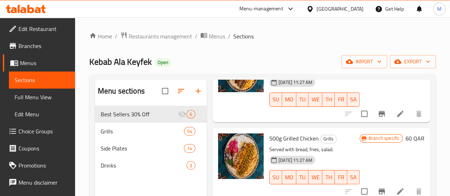
type input "500"
click at [269, 133] on span "500g Grilled Chicken" at bounding box center [293, 138] width 49 height 11
drag, startPoint x: 246, startPoint y: 119, endPoint x: 274, endPoint y: 121, distance: 28.2
click at [274, 133] on span "500g Grilled Chicken" at bounding box center [293, 138] width 49 height 11
copy span "500g Grilled Chicken"
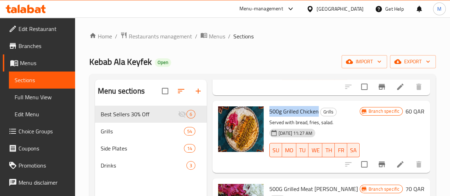
scroll to position [239, 0]
